Goal: Transaction & Acquisition: Book appointment/travel/reservation

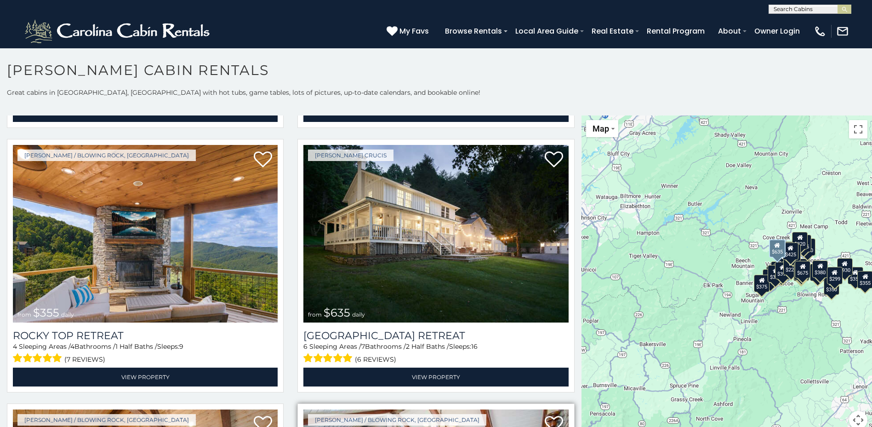
scroll to position [506, 0]
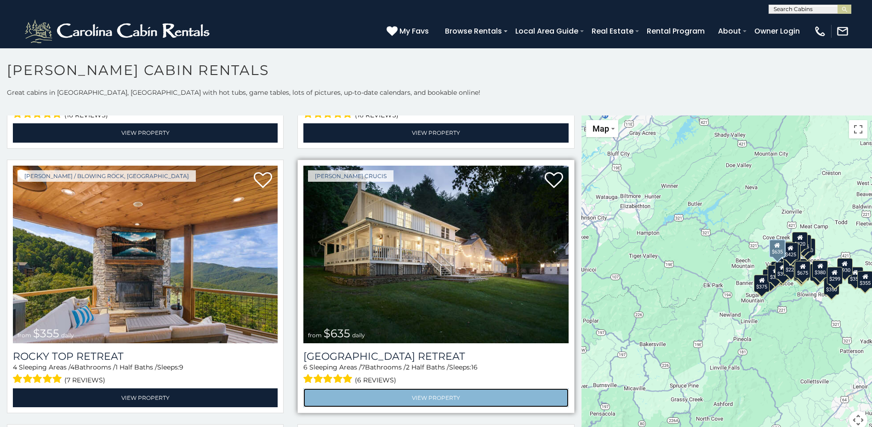
click at [429, 388] on link "View Property" at bounding box center [435, 397] width 265 height 19
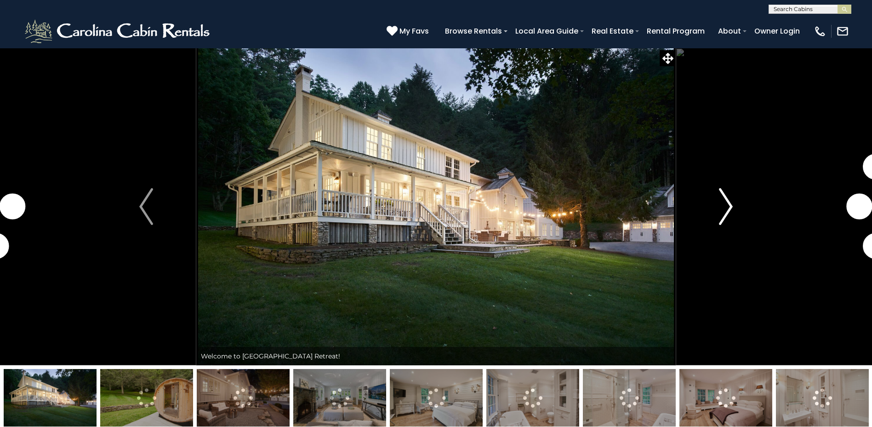
click at [723, 210] on img "Next" at bounding box center [726, 206] width 14 height 37
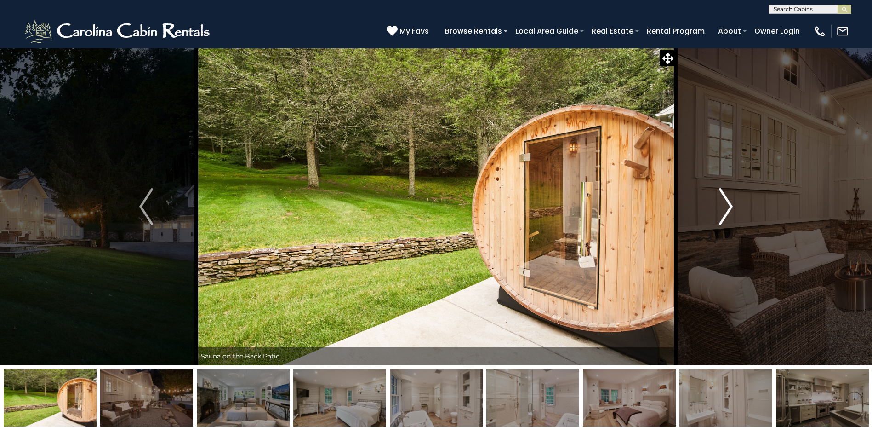
click at [731, 205] on img "Next" at bounding box center [726, 206] width 14 height 37
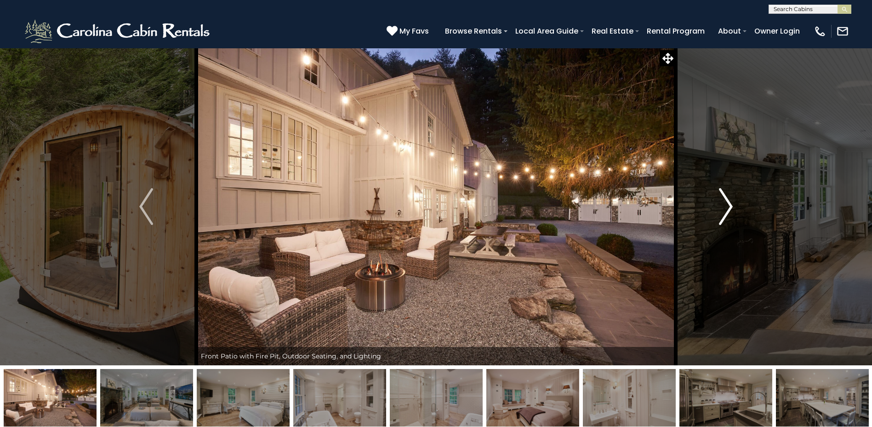
click at [727, 205] on img "Next" at bounding box center [726, 206] width 14 height 37
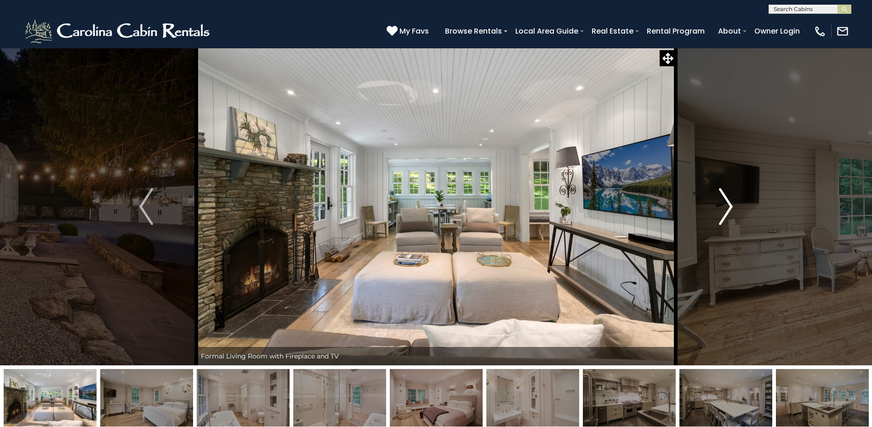
click at [727, 205] on img "Next" at bounding box center [726, 206] width 14 height 37
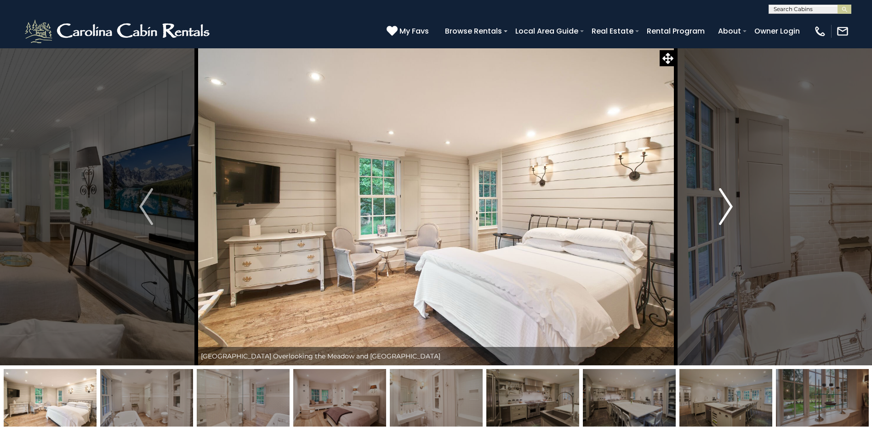
click at [727, 205] on img "Next" at bounding box center [726, 206] width 14 height 37
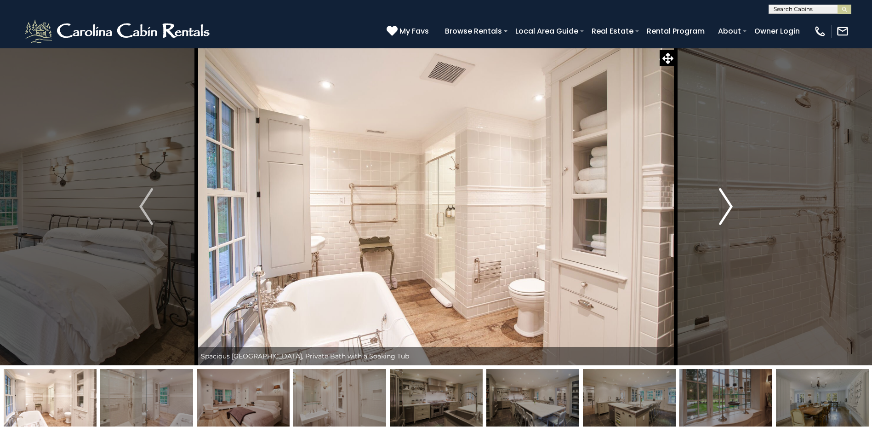
click at [727, 205] on img "Next" at bounding box center [726, 206] width 14 height 37
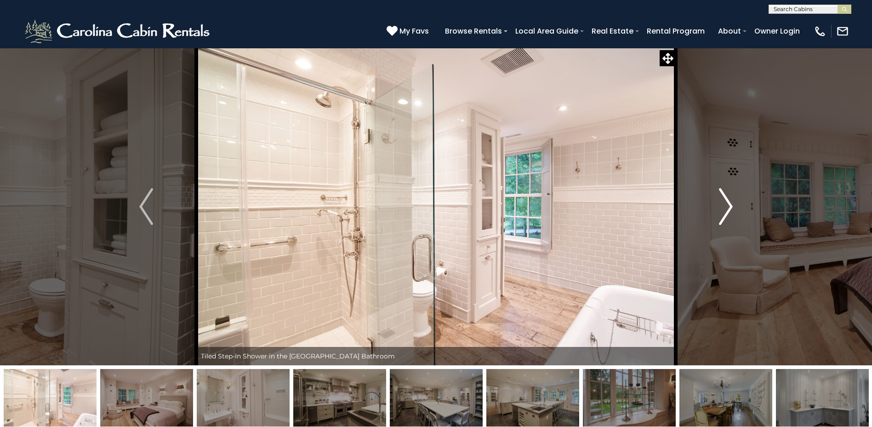
click at [727, 205] on img "Next" at bounding box center [726, 206] width 14 height 37
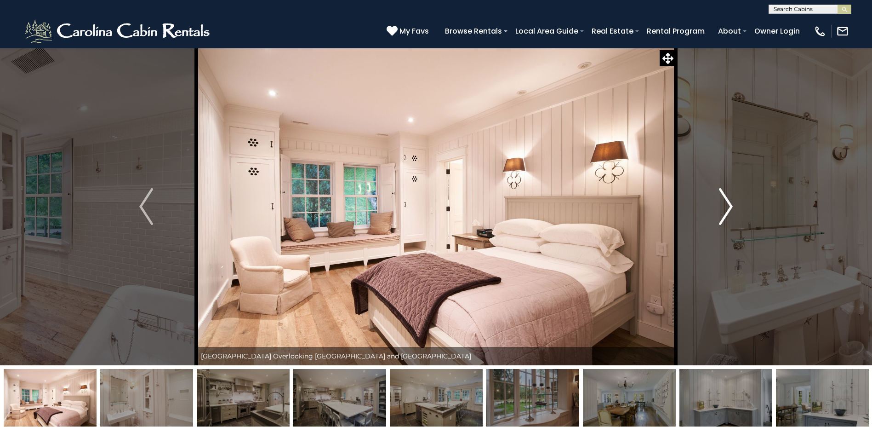
click at [727, 205] on img "Next" at bounding box center [726, 206] width 14 height 37
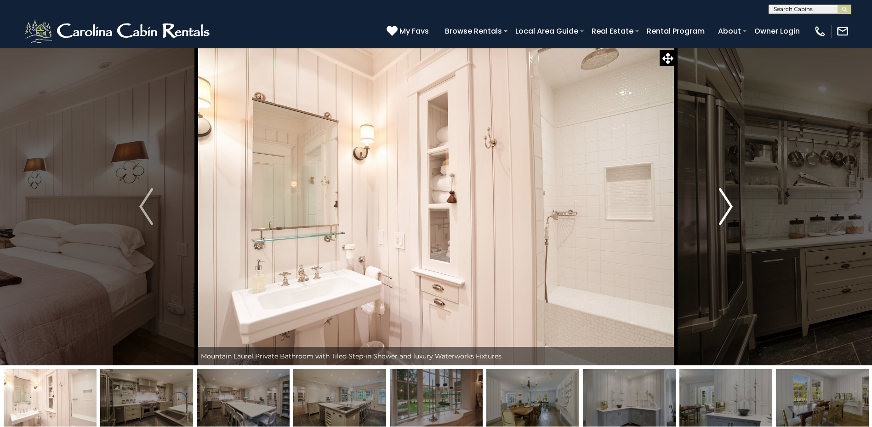
click at [727, 205] on img "Next" at bounding box center [726, 206] width 14 height 37
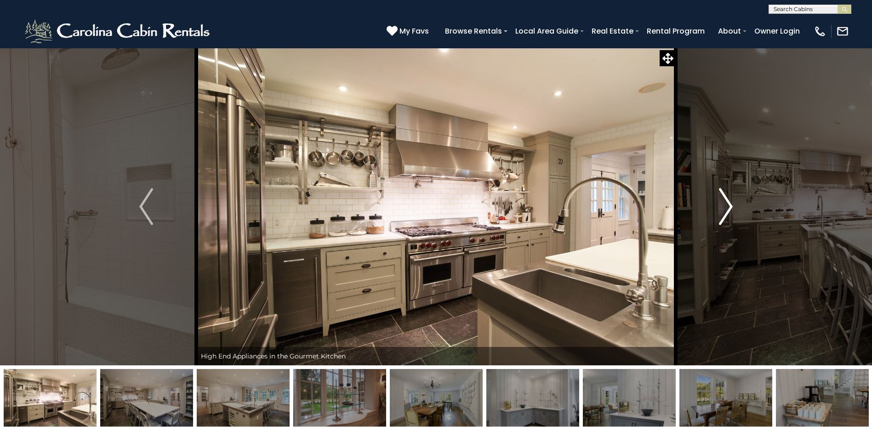
click at [727, 205] on img "Next" at bounding box center [726, 206] width 14 height 37
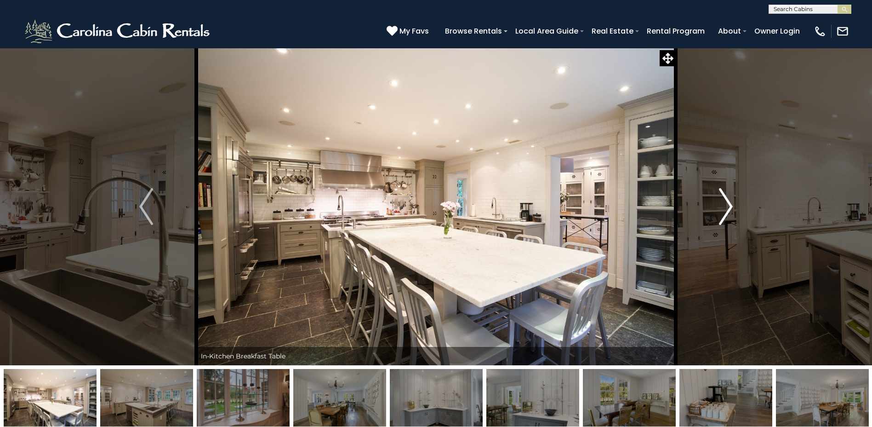
click at [727, 205] on img "Next" at bounding box center [726, 206] width 14 height 37
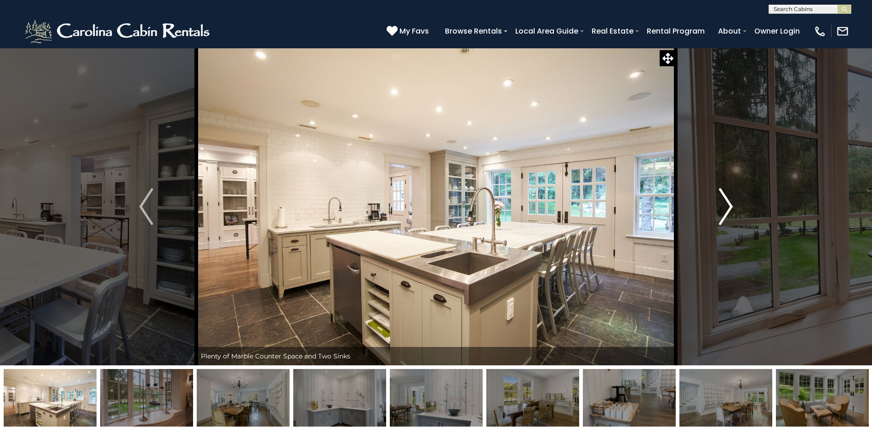
click at [727, 205] on img "Next" at bounding box center [726, 206] width 14 height 37
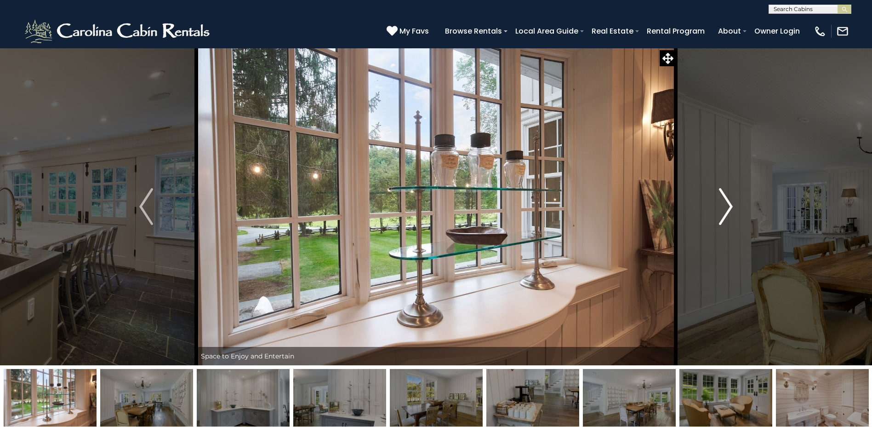
click at [727, 205] on img "Next" at bounding box center [726, 206] width 14 height 37
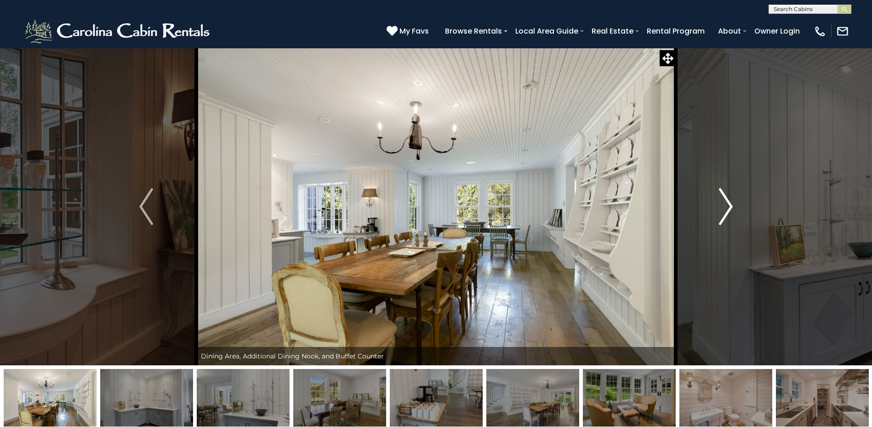
click at [727, 205] on img "Next" at bounding box center [726, 206] width 14 height 37
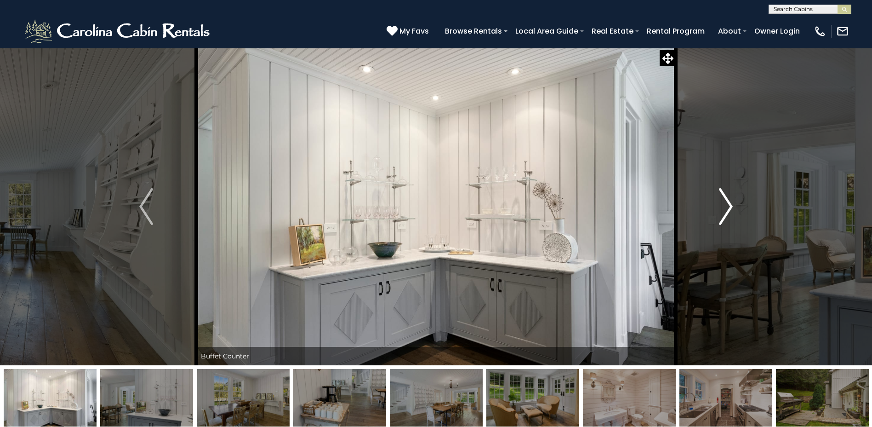
click at [727, 205] on img "Next" at bounding box center [726, 206] width 14 height 37
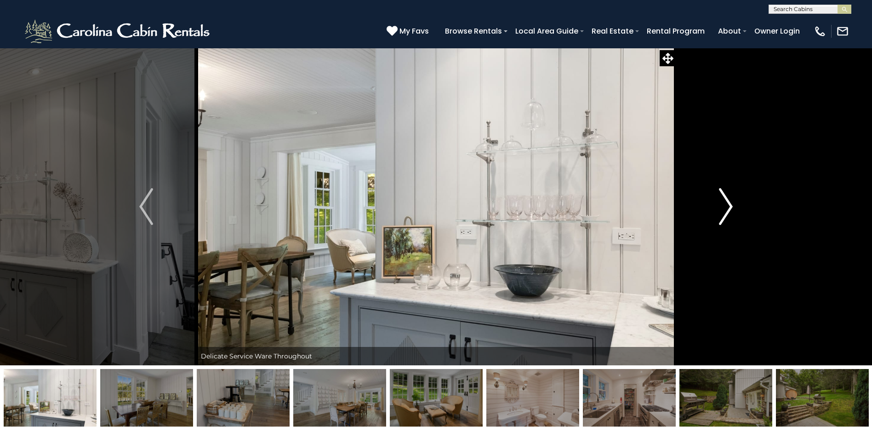
click at [727, 205] on img "Next" at bounding box center [726, 206] width 14 height 37
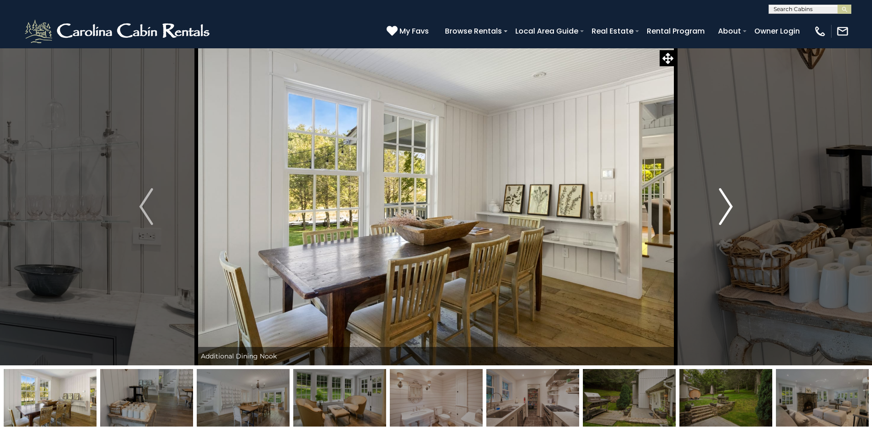
click at [727, 205] on img "Next" at bounding box center [726, 206] width 14 height 37
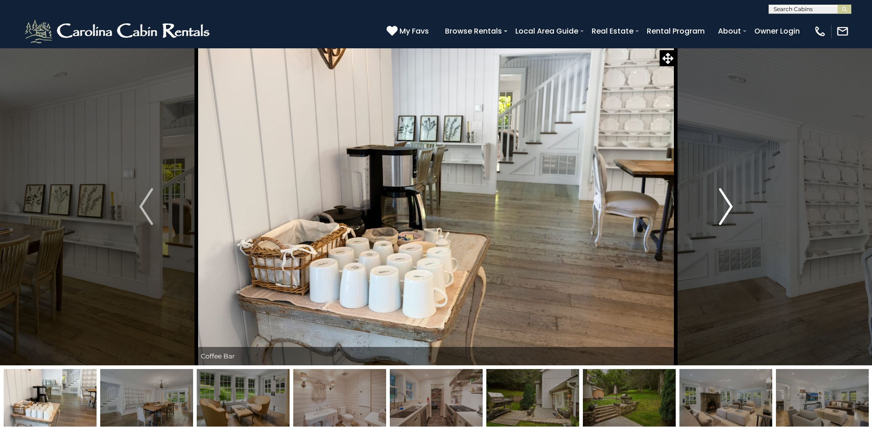
click at [727, 205] on img "Next" at bounding box center [726, 206] width 14 height 37
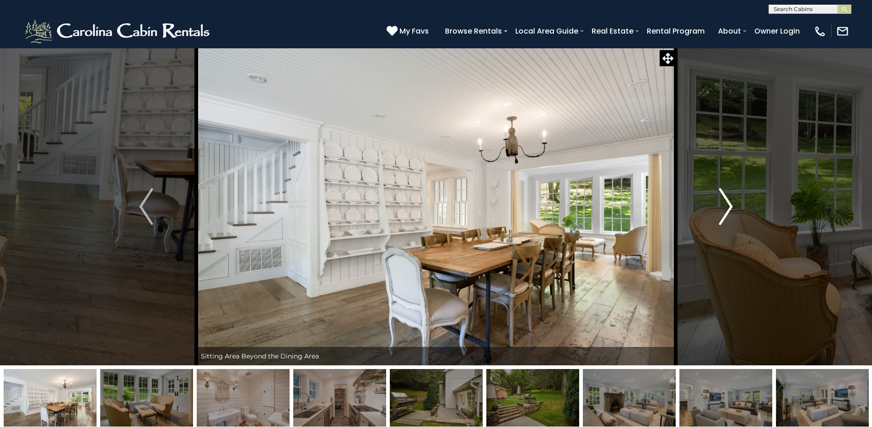
click at [727, 205] on img "Next" at bounding box center [726, 206] width 14 height 37
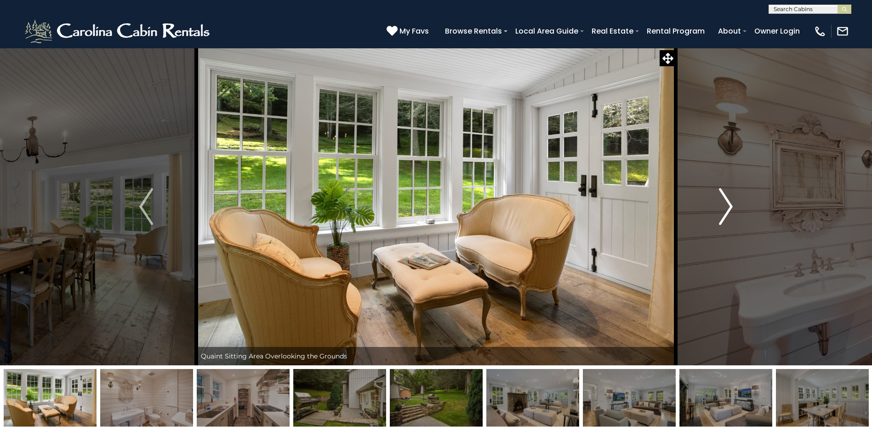
click at [727, 205] on img "Next" at bounding box center [726, 206] width 14 height 37
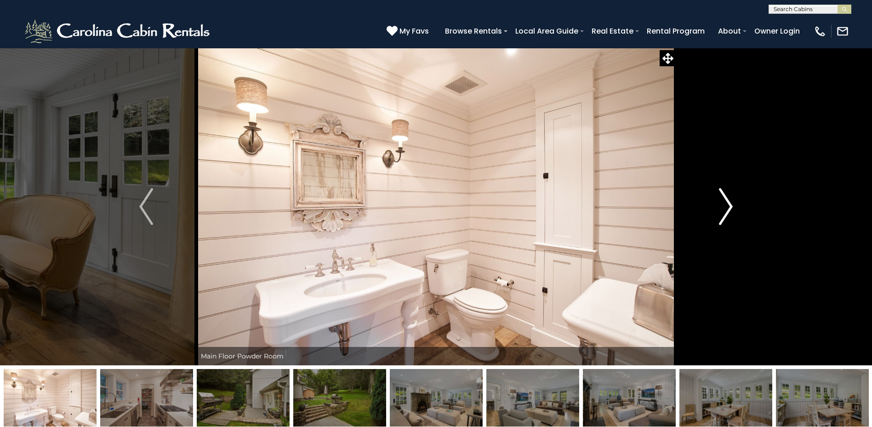
click at [727, 205] on img "Next" at bounding box center [726, 206] width 14 height 37
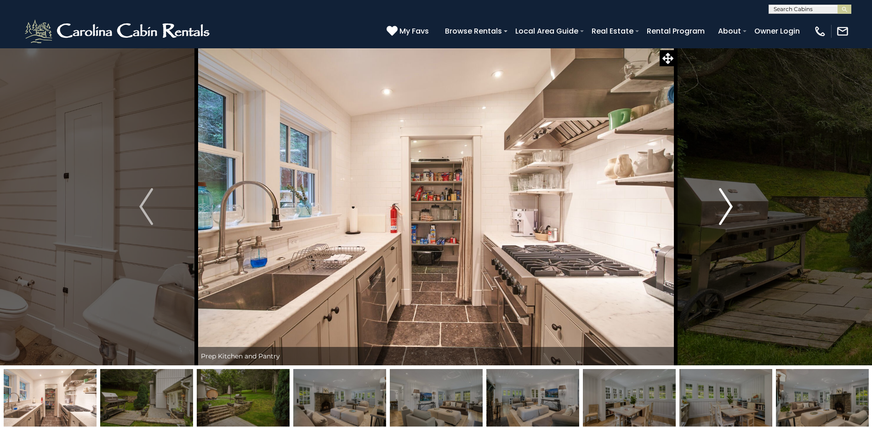
click at [727, 205] on img "Next" at bounding box center [726, 206] width 14 height 37
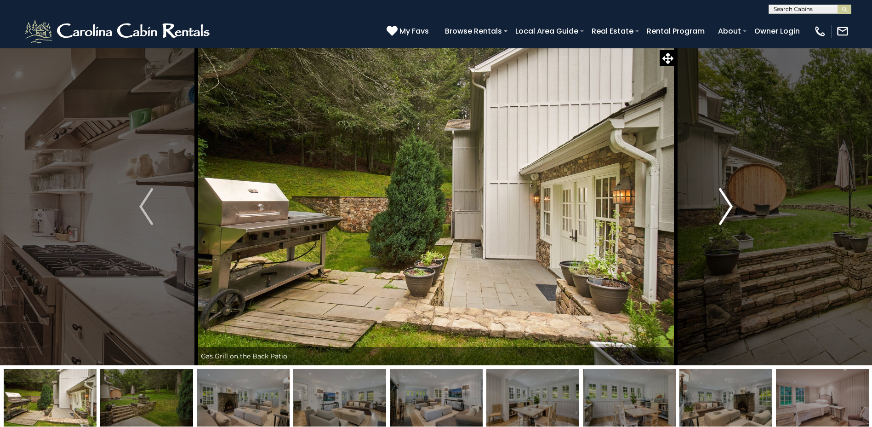
click at [727, 205] on img "Next" at bounding box center [726, 206] width 14 height 37
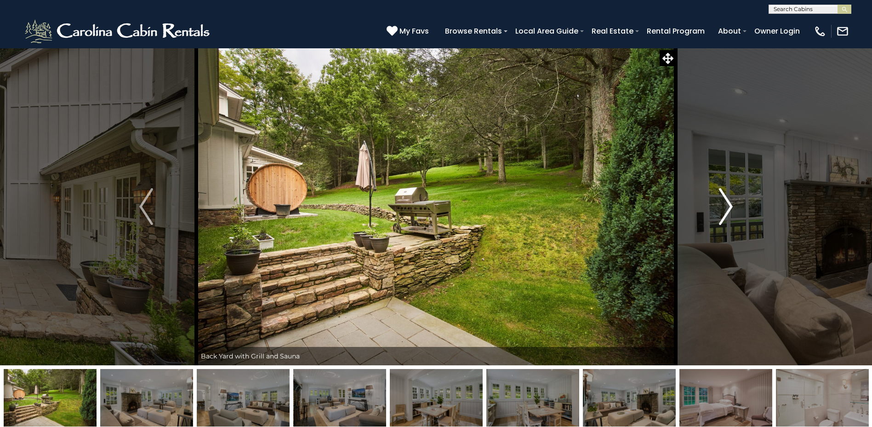
click at [727, 205] on img "Next" at bounding box center [726, 206] width 14 height 37
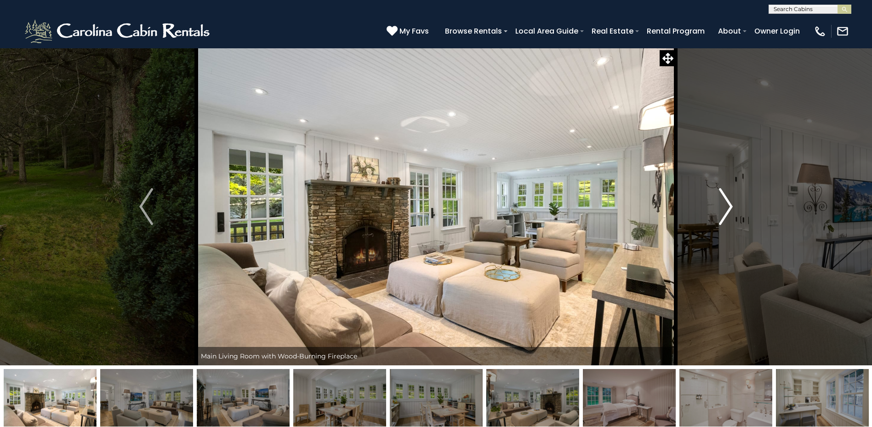
click at [727, 205] on img "Next" at bounding box center [726, 206] width 14 height 37
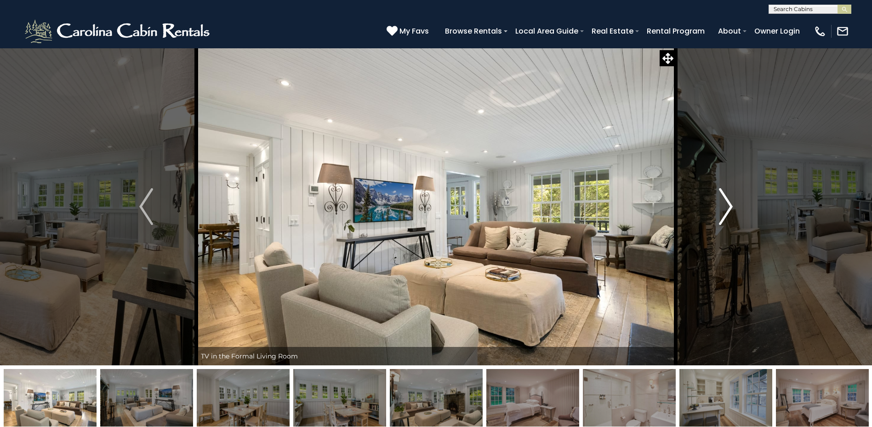
click at [727, 205] on img "Next" at bounding box center [726, 206] width 14 height 37
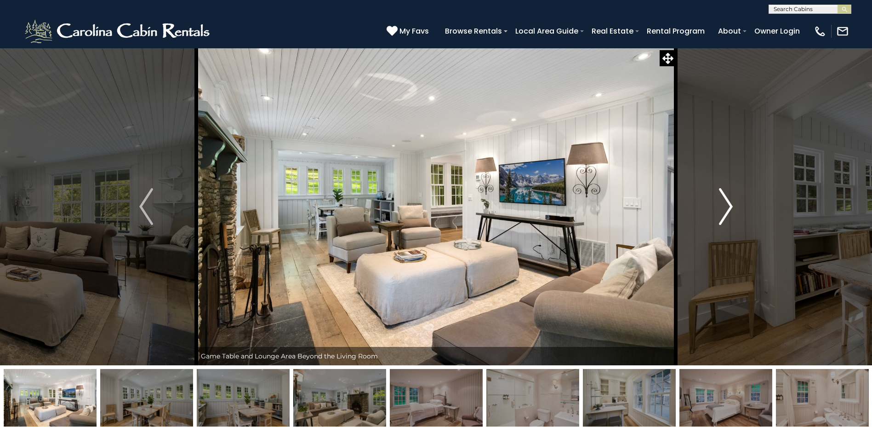
click at [727, 205] on img "Next" at bounding box center [726, 206] width 14 height 37
